Goal: Transaction & Acquisition: Download file/media

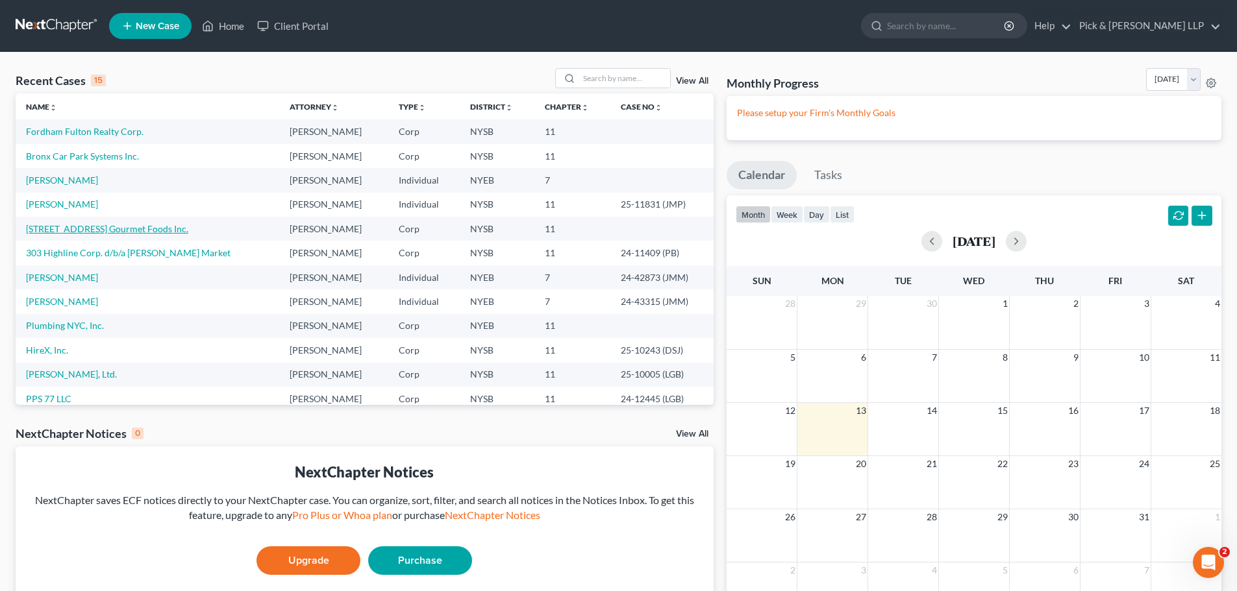
click at [78, 227] on link "[STREET_ADDRESS] Gourmet Foods Inc." at bounding box center [107, 228] width 162 height 11
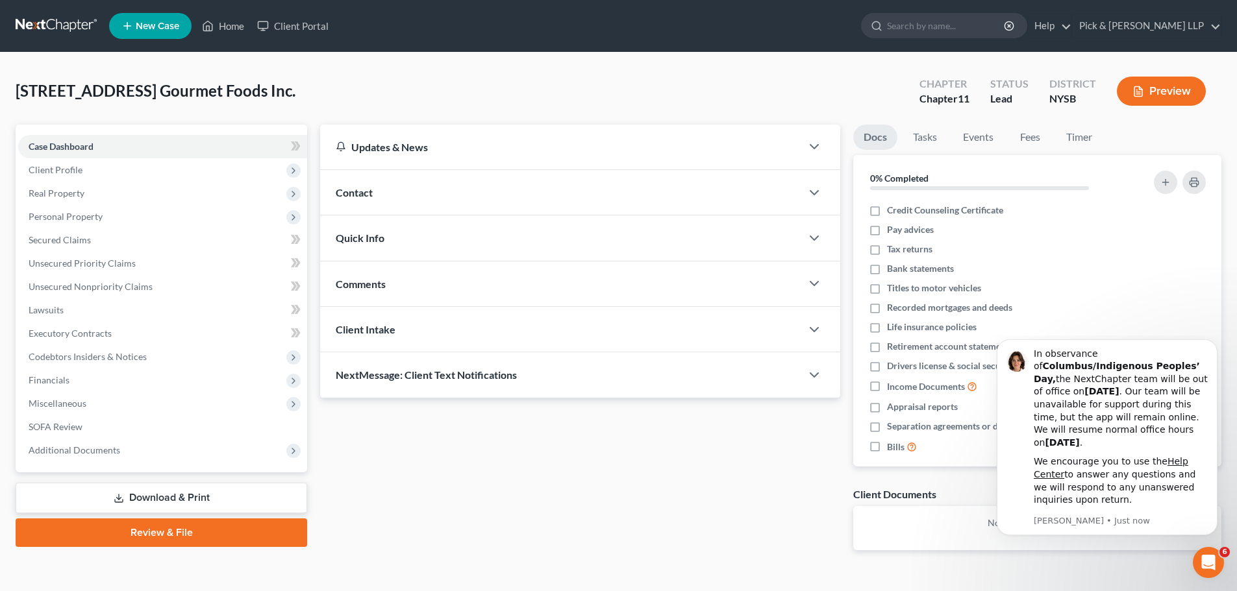
click at [224, 490] on link "Download & Print" at bounding box center [162, 498] width 292 height 31
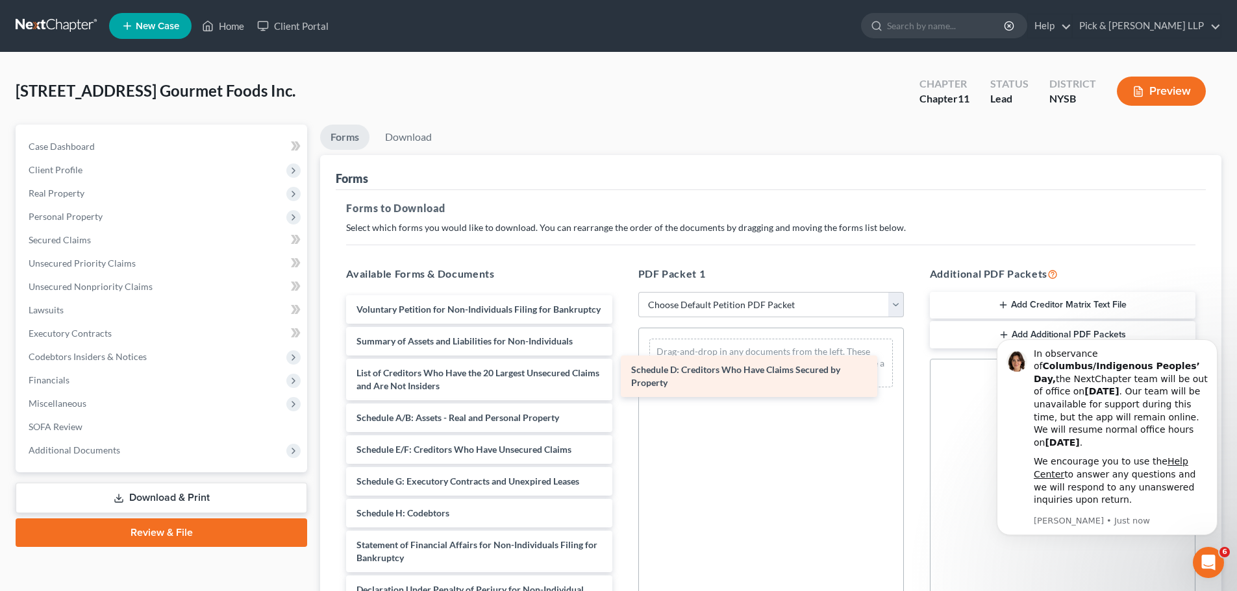
drag, startPoint x: 496, startPoint y: 475, endPoint x: 778, endPoint y: 375, distance: 299.0
click at [622, 375] on div "Schedule D: Creditors Who Have Claims Secured by Property Voluntary Petition fo…" at bounding box center [479, 519] width 286 height 449
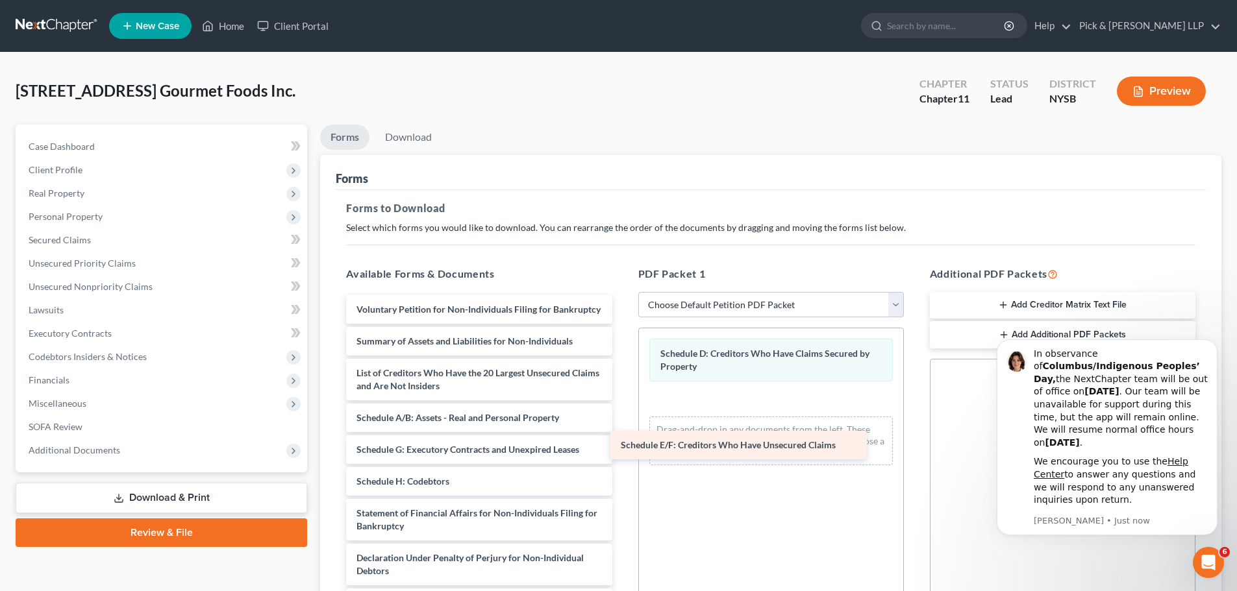
drag, startPoint x: 462, startPoint y: 471, endPoint x: 729, endPoint y: 414, distance: 272.7
click at [622, 424] on div "Schedule E/F: Creditors Who Have Unsecured Claims Voluntary Petition for Non-In…" at bounding box center [479, 503] width 286 height 417
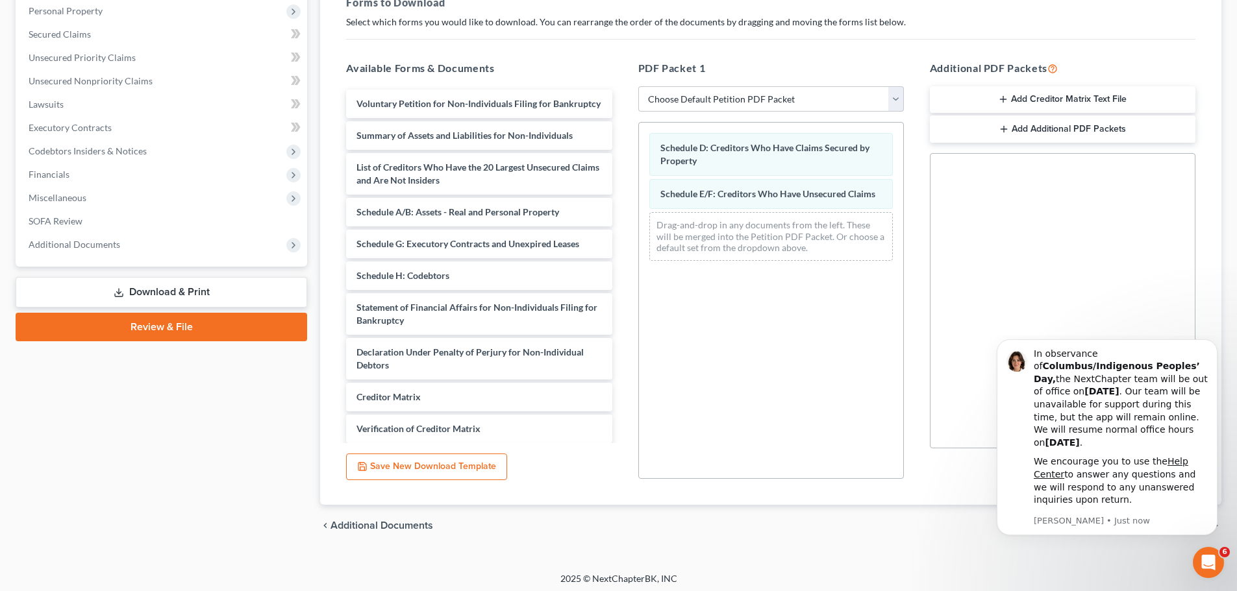
scroll to position [210, 0]
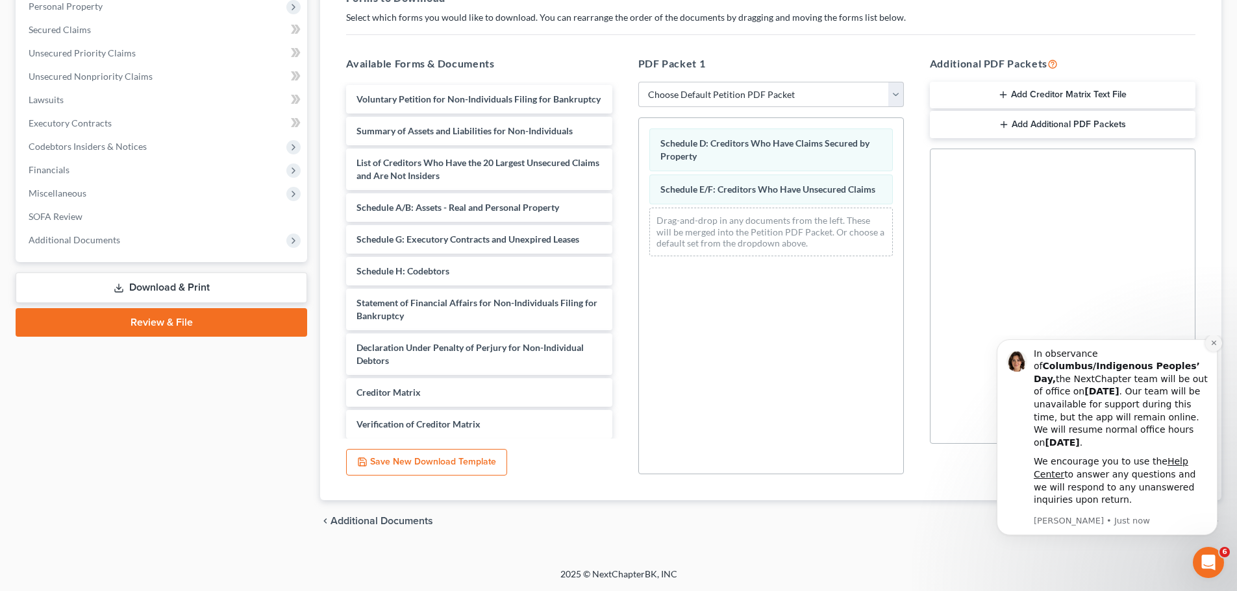
click at [1211, 345] on icon "Dismiss notification" at bounding box center [1213, 343] width 5 height 5
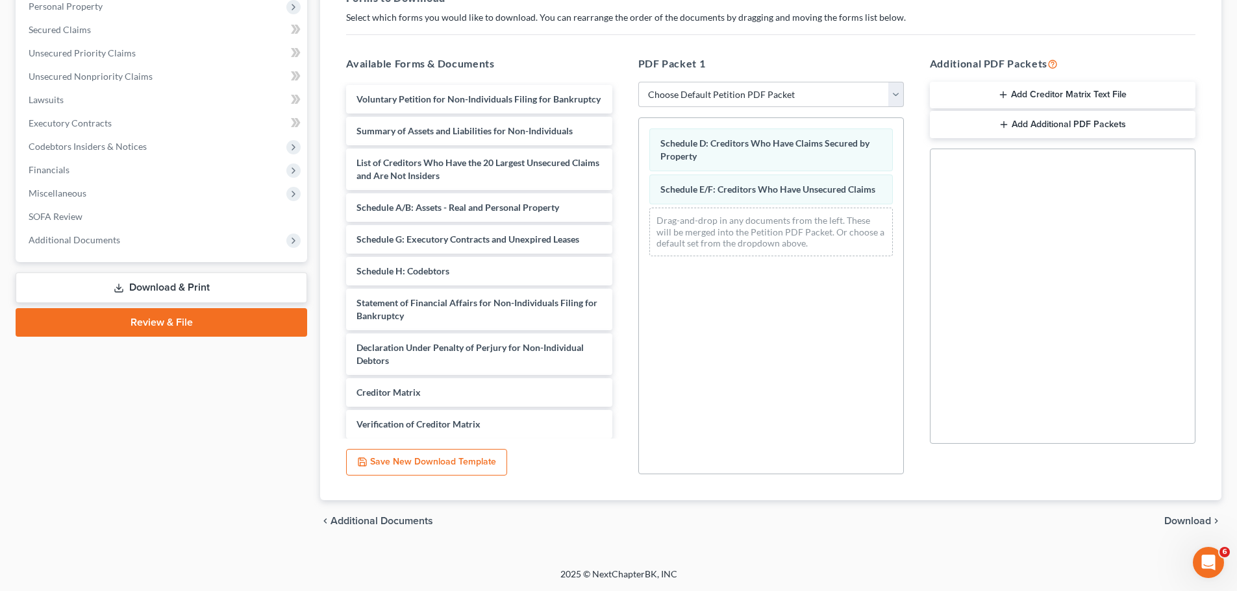
click at [1179, 523] on span "Download" at bounding box center [1187, 521] width 47 height 10
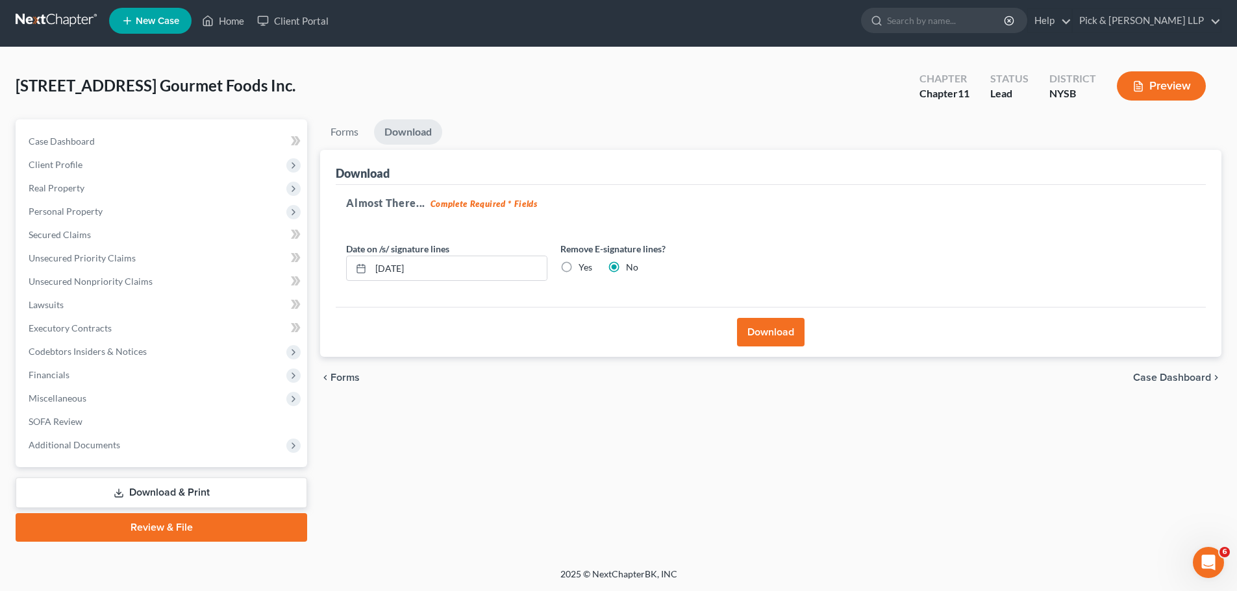
click at [791, 333] on button "Download" at bounding box center [771, 332] width 68 height 29
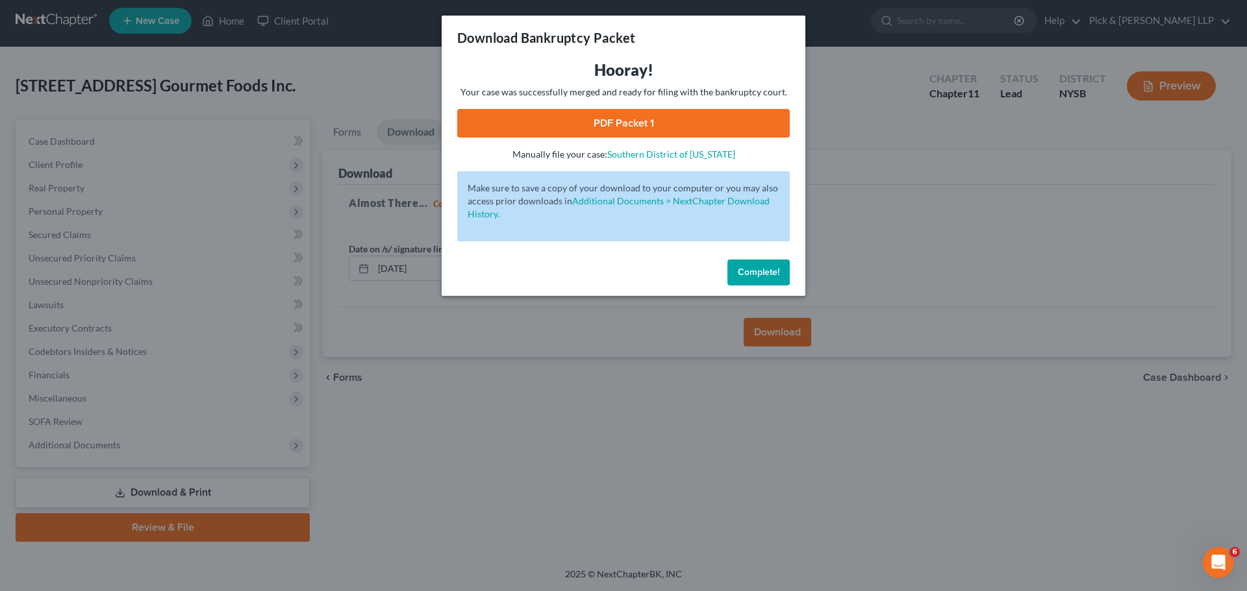
click at [672, 127] on link "PDF Packet 1" at bounding box center [623, 123] width 332 height 29
